Goal: Information Seeking & Learning: Learn about a topic

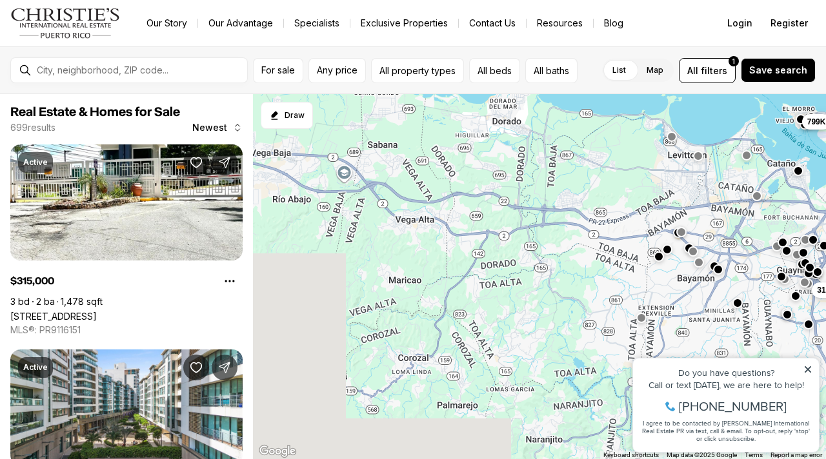
drag, startPoint x: 363, startPoint y: 312, endPoint x: 738, endPoint y: 176, distance: 399.3
click at [738, 176] on div "229K 235K 350K 130K 1.29M 2.5M 315K 1.33M 799K" at bounding box center [539, 277] width 573 height 366
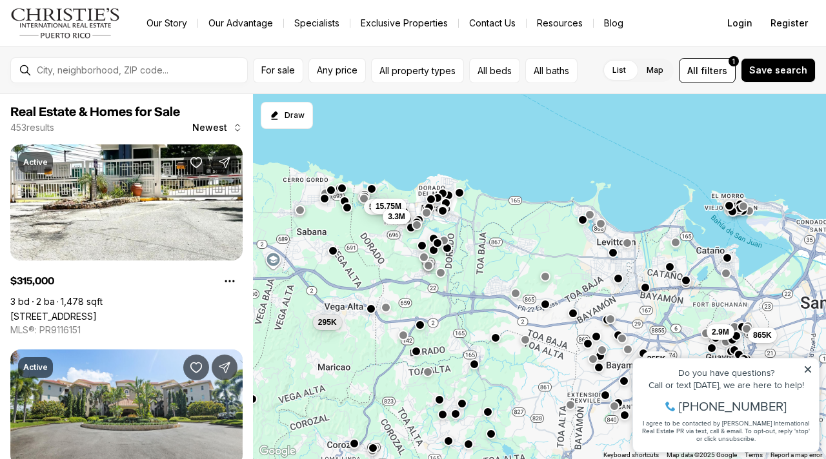
drag, startPoint x: 492, startPoint y: 224, endPoint x: 418, endPoint y: 309, distance: 113.0
click at [418, 310] on div "865K 315K 465K 365K 2.9M 900K 295K 375K 5.9M 15.75M 3.3M" at bounding box center [539, 277] width 573 height 366
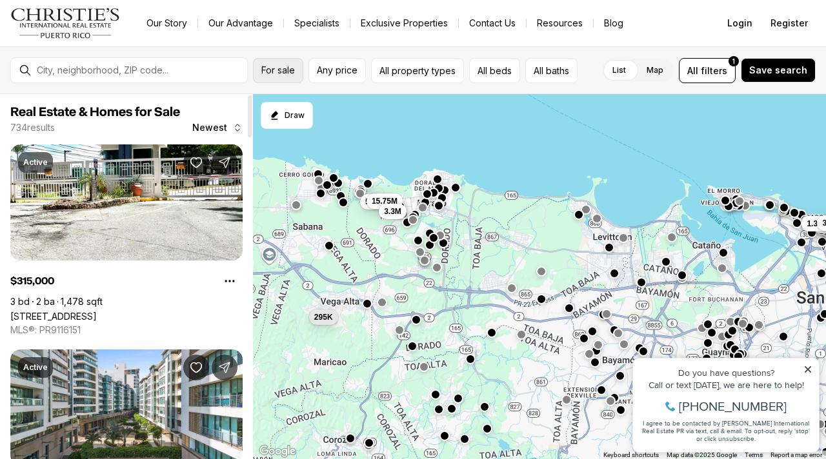
click at [276, 81] on button "For sale" at bounding box center [278, 70] width 50 height 25
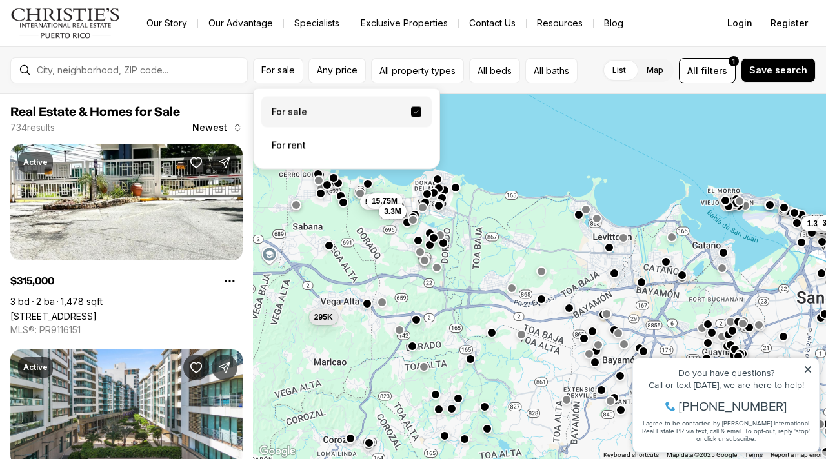
click at [305, 117] on label "For sale" at bounding box center [346, 112] width 170 height 31
click at [411, 117] on button "For sale" at bounding box center [416, 112] width 10 height 10
click at [499, 74] on button "All beds" at bounding box center [494, 70] width 51 height 25
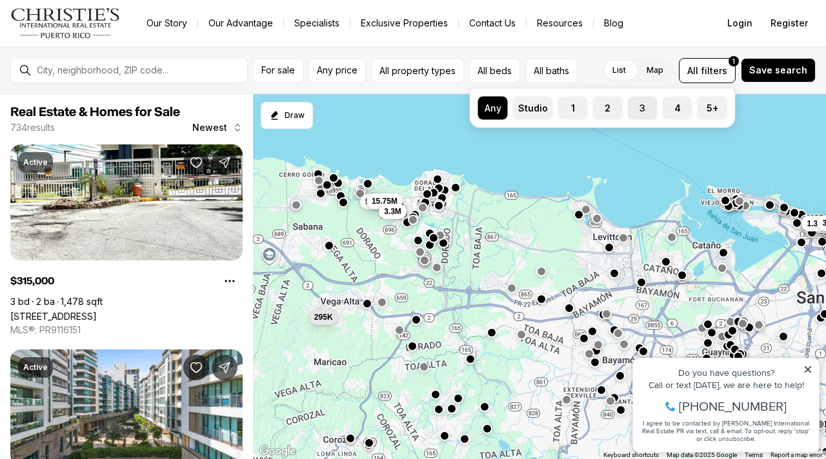
click at [630, 107] on button "3" at bounding box center [634, 103] width 13 height 13
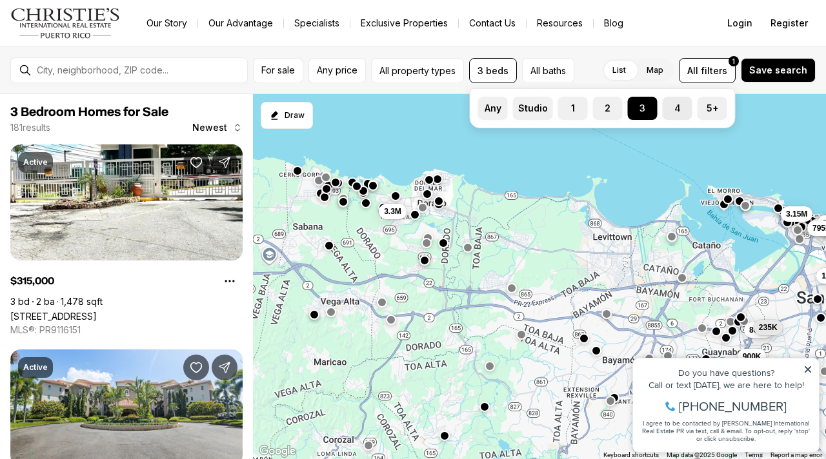
click at [672, 114] on label "4" at bounding box center [678, 108] width 30 height 23
click at [672, 110] on button "4" at bounding box center [669, 103] width 13 height 13
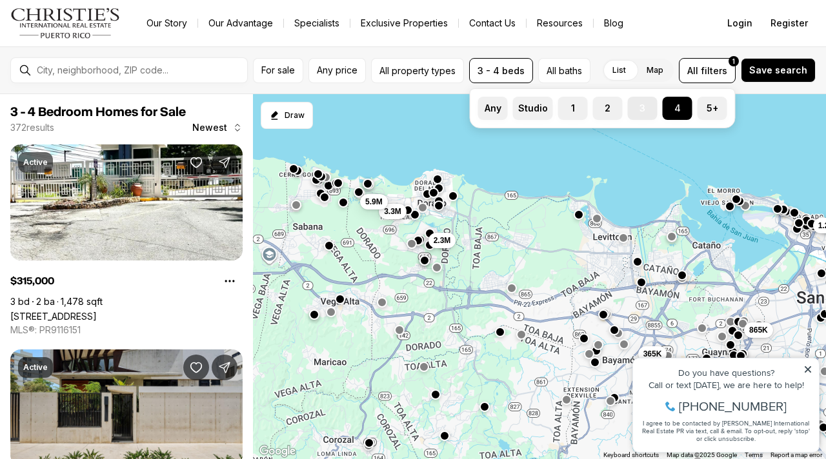
click at [653, 113] on label "3" at bounding box center [643, 108] width 30 height 23
click at [641, 110] on button "3" at bounding box center [634, 103] width 13 height 13
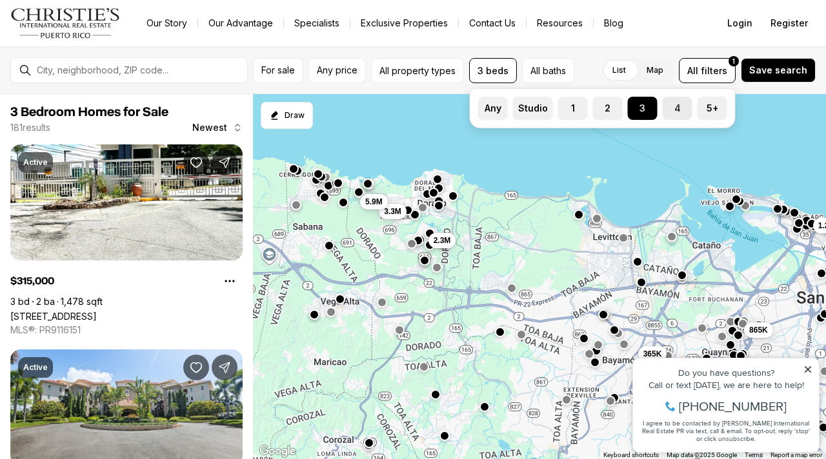
click at [673, 112] on label "4" at bounding box center [678, 108] width 30 height 23
click at [673, 110] on button "4" at bounding box center [669, 103] width 13 height 13
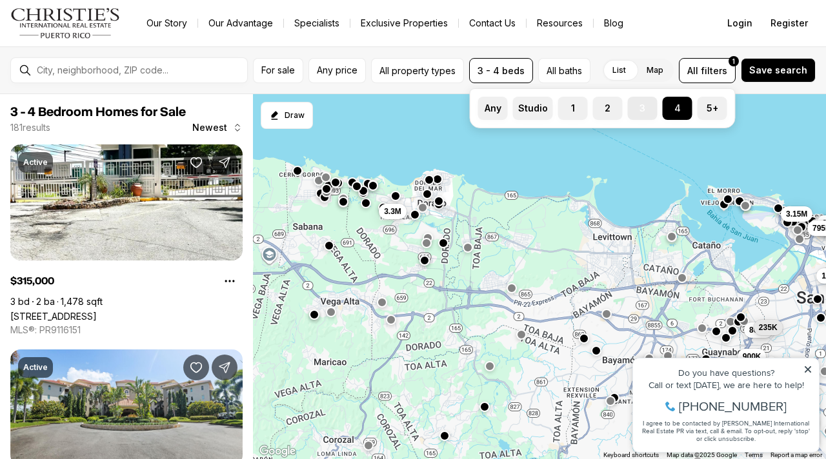
click at [641, 114] on label "3" at bounding box center [643, 108] width 30 height 23
click at [641, 110] on button "3" at bounding box center [634, 103] width 13 height 13
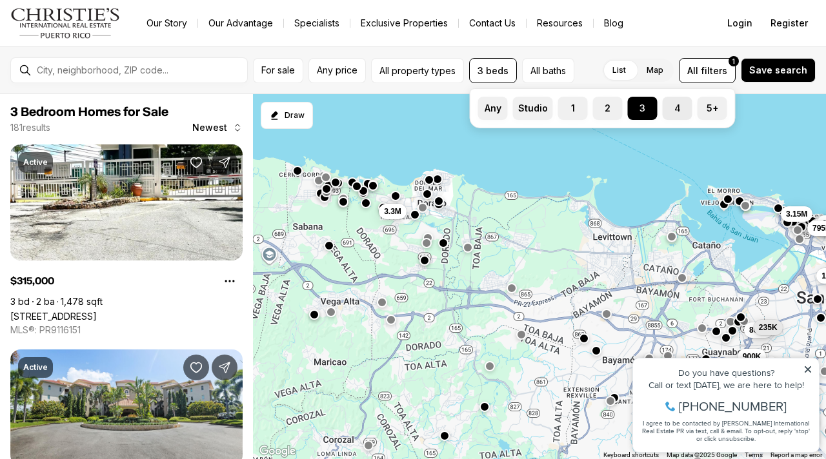
click at [663, 109] on label "4" at bounding box center [678, 108] width 30 height 23
click at [663, 109] on button "4" at bounding box center [669, 103] width 13 height 13
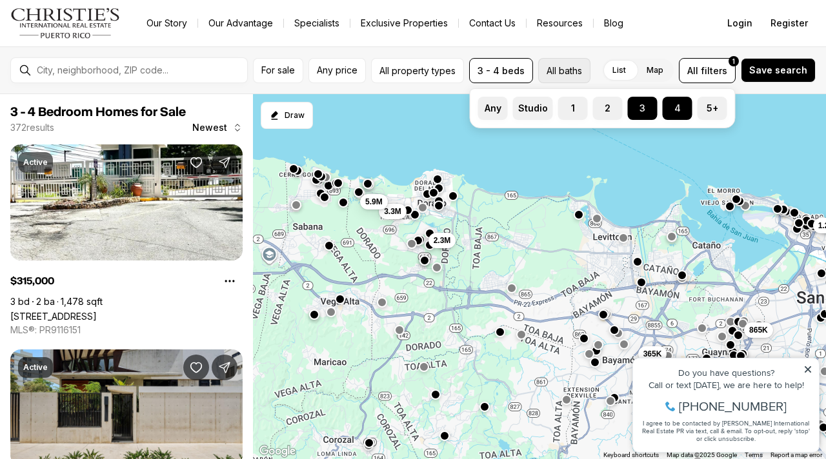
click at [569, 72] on button "All baths" at bounding box center [564, 70] width 52 height 25
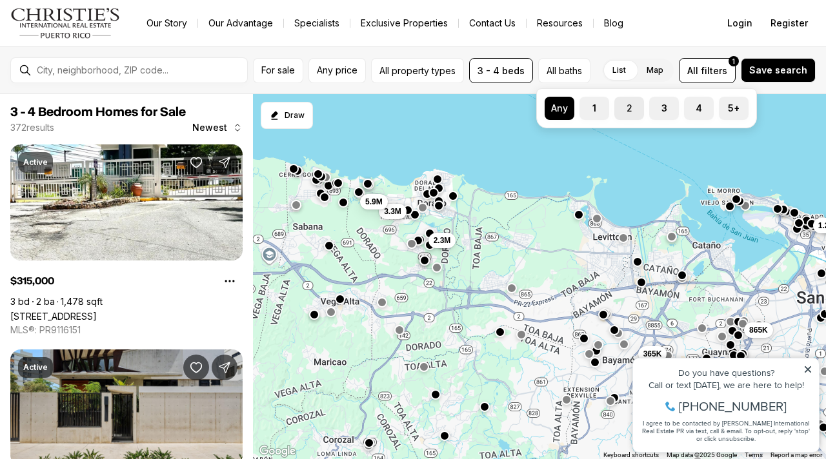
click at [625, 112] on label "2" at bounding box center [629, 108] width 30 height 23
click at [625, 110] on button "2" at bounding box center [620, 103] width 13 height 13
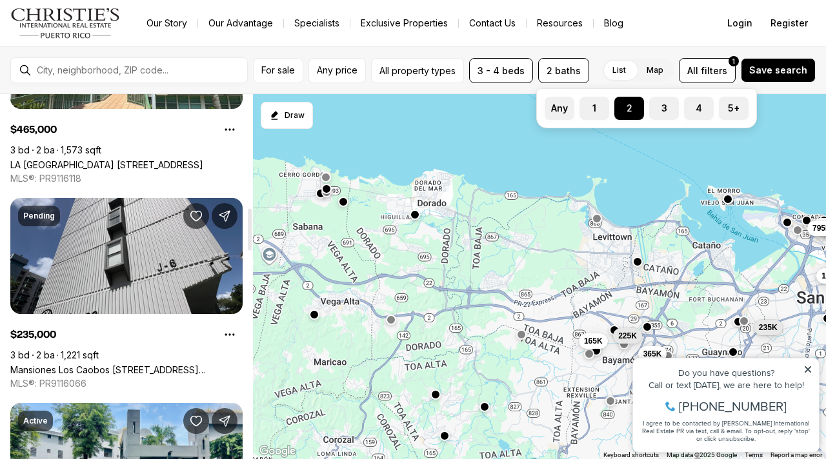
scroll to position [867, 0]
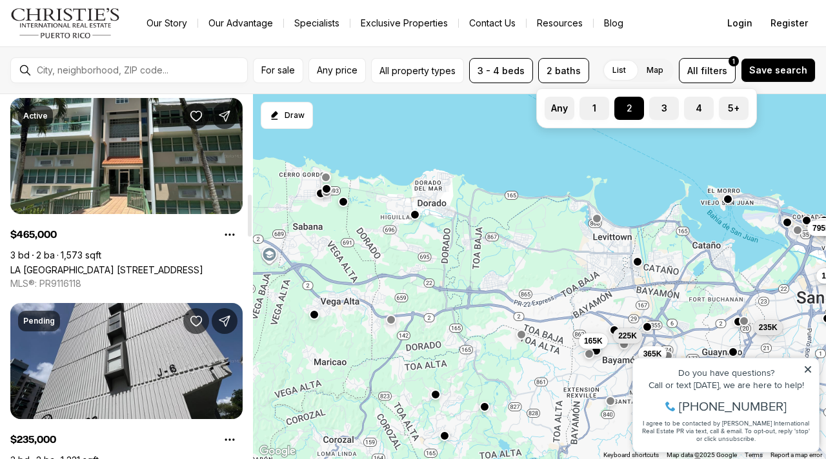
click at [410, 83] on div "For sale Any price All property types 3 - 4 beds 2 baths Any 1 2 3 4 5+ List Ma…" at bounding box center [413, 70] width 826 height 48
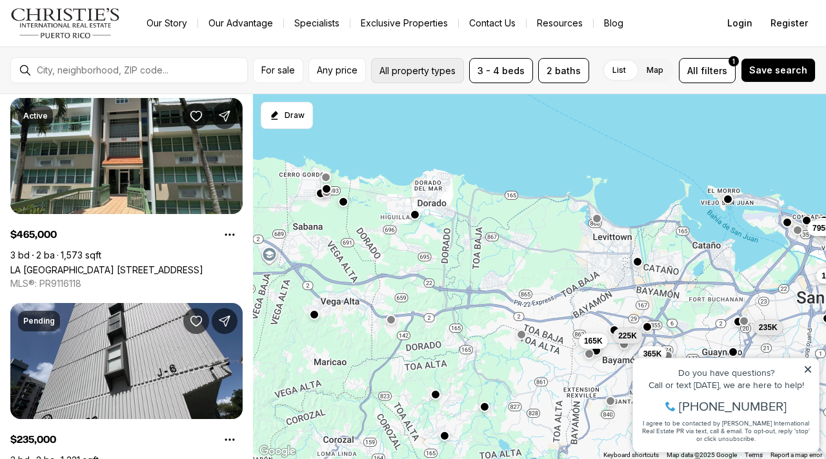
click at [416, 72] on button "All property types" at bounding box center [417, 70] width 93 height 25
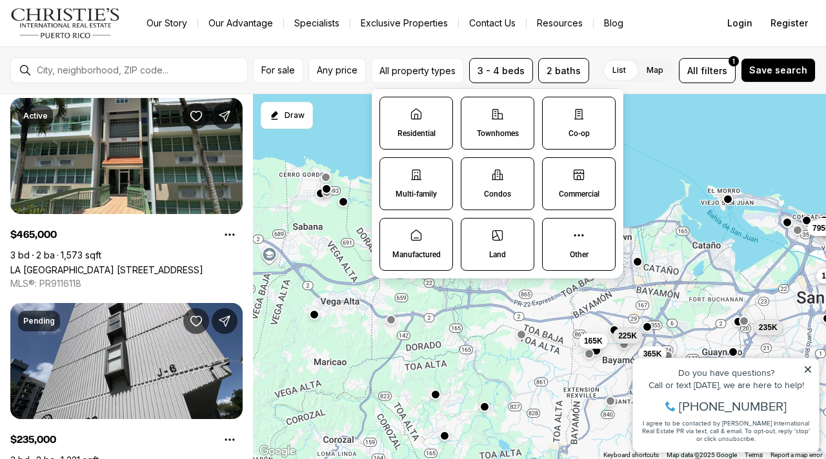
click at [408, 126] on label "Residential" at bounding box center [416, 123] width 74 height 53
click at [393, 110] on button "Residential" at bounding box center [386, 103] width 13 height 13
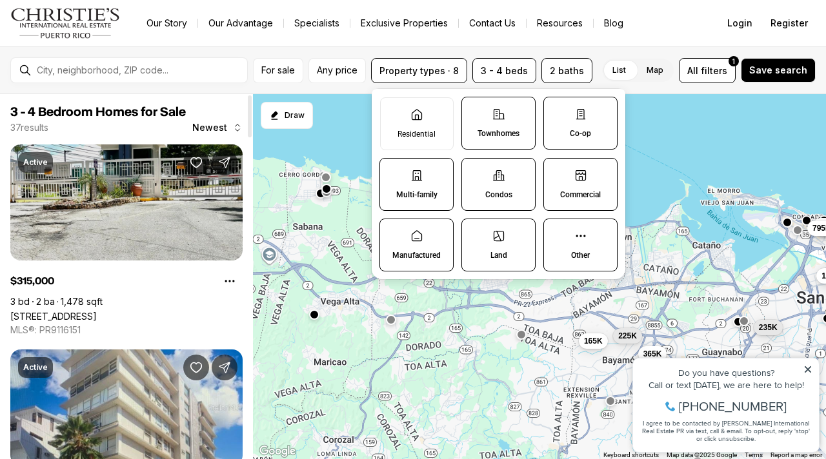
click at [97, 311] on link "8 833 RD #7G, GUAYNABO PR, 00969" at bounding box center [53, 316] width 86 height 11
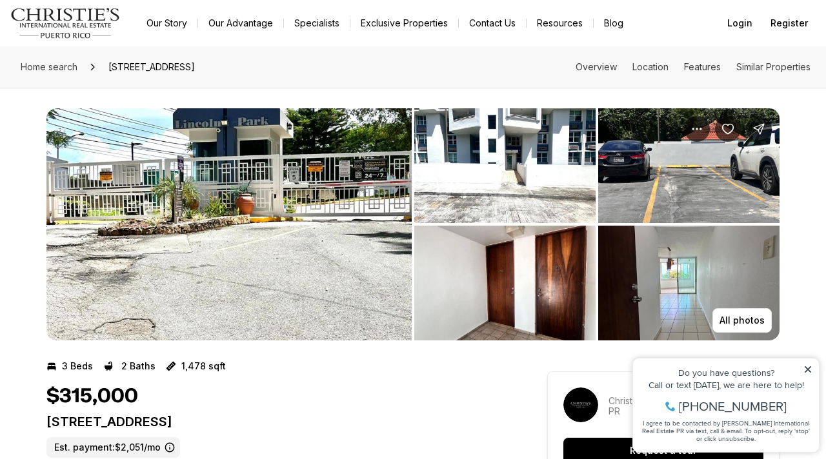
click at [173, 17] on link "Our Story" at bounding box center [166, 23] width 61 height 18
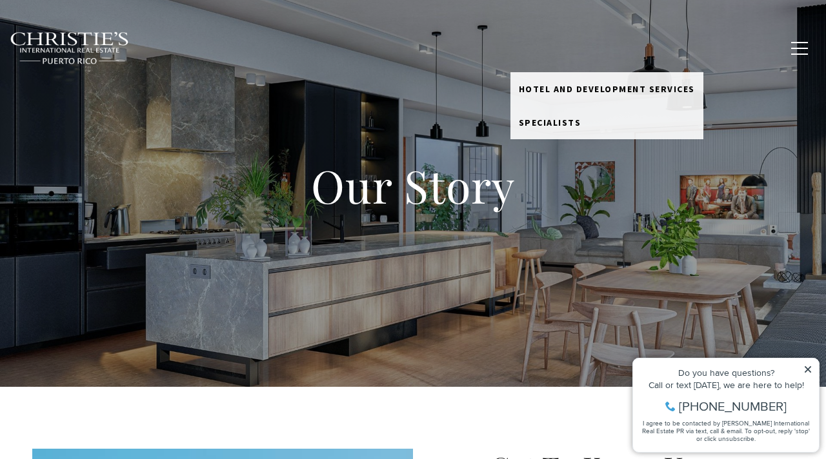
click at [537, 45] on link "Meet the Team" at bounding box center [550, 48] width 81 height 32
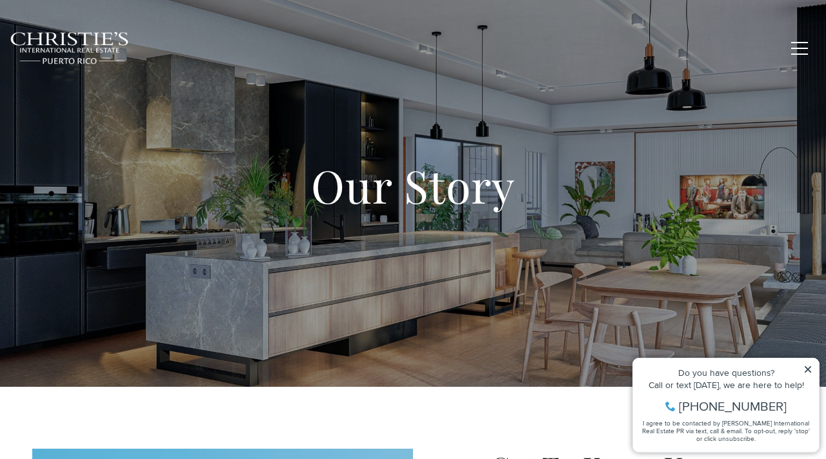
click at [537, 45] on link "Meet the Team" at bounding box center [550, 48] width 81 height 32
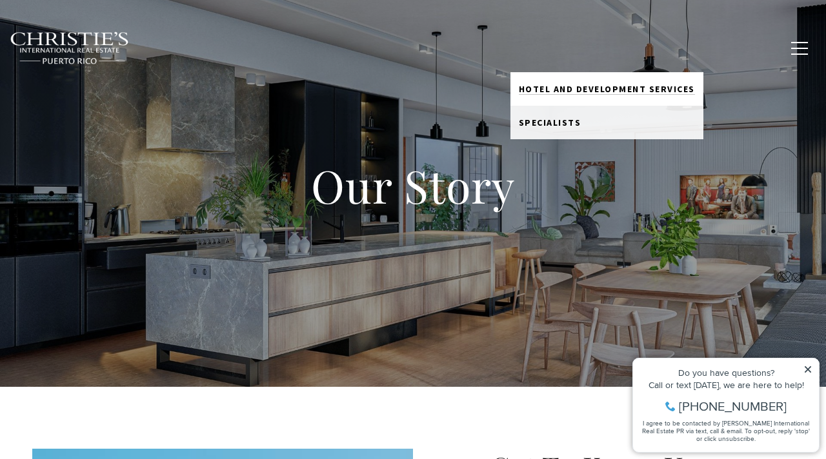
click at [561, 92] on span "Hotel and Development Services" at bounding box center [607, 89] width 176 height 12
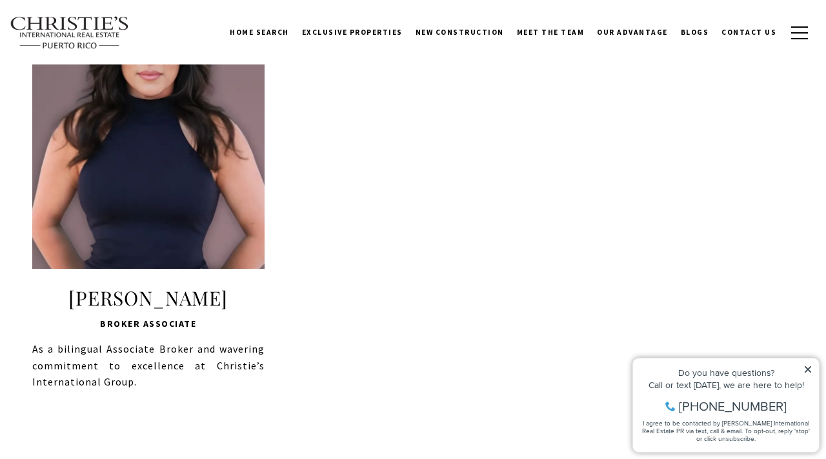
scroll to position [793, 0]
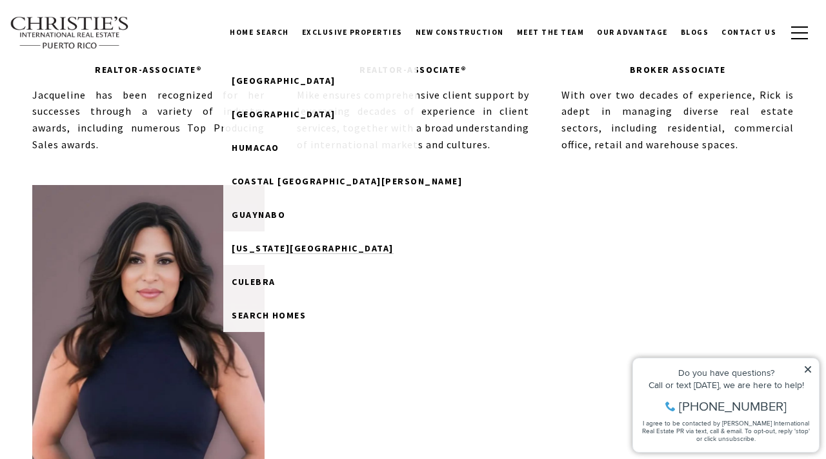
click at [291, 250] on span "Puerto Rico West Coast" at bounding box center [313, 249] width 162 height 12
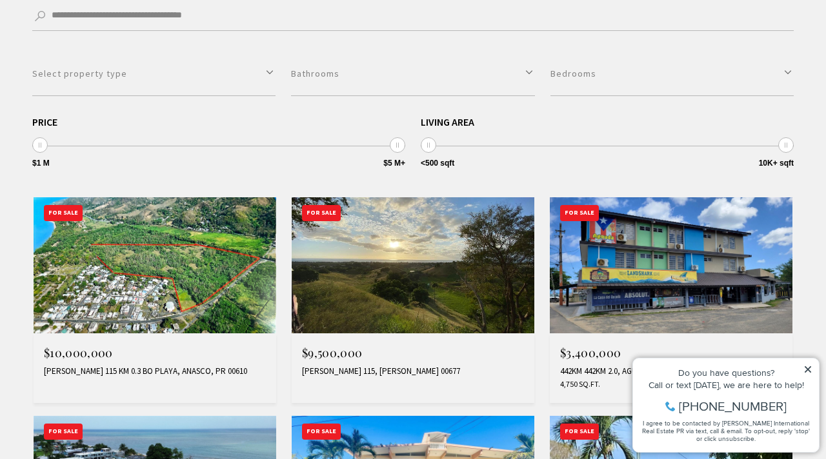
scroll to position [401, 0]
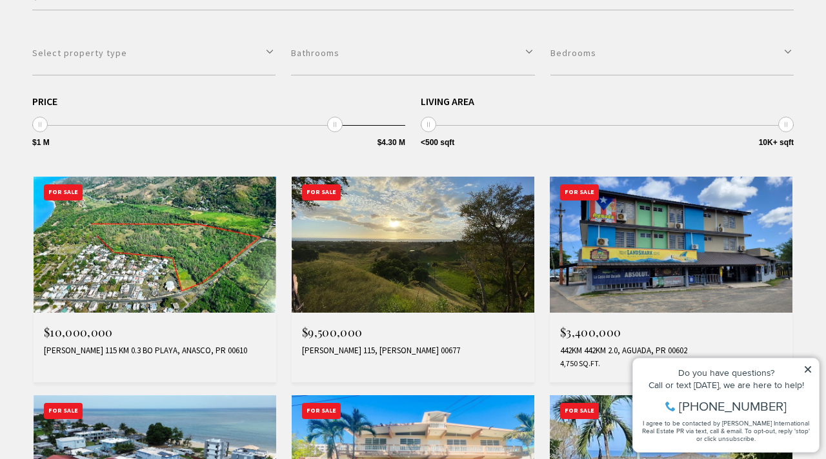
type input "**********"
drag, startPoint x: 398, startPoint y: 125, endPoint x: 463, endPoint y: 125, distance: 64.5
click at [462, 126] on div "**********" at bounding box center [413, 122] width 762 height 53
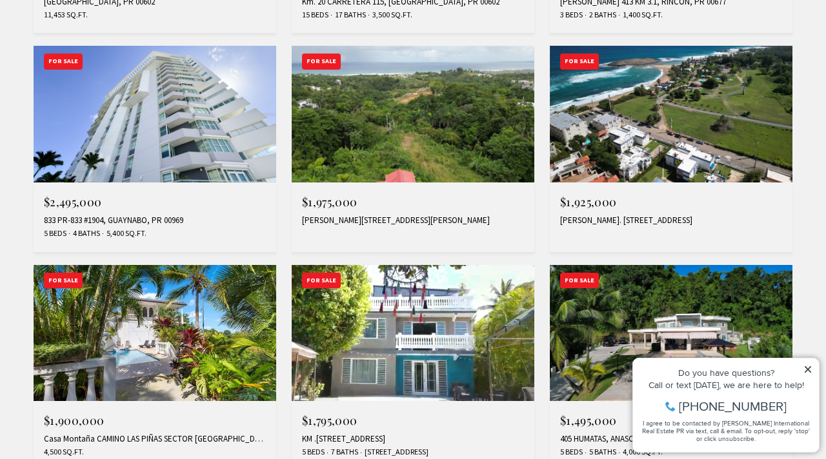
scroll to position [984, 0]
